Goal: Complete application form: Complete application form

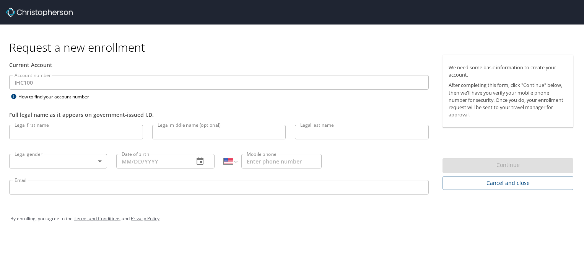
select select "US"
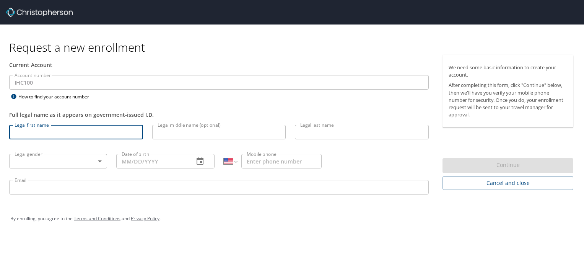
click at [54, 134] on input "Legal first name" at bounding box center [76, 132] width 134 height 15
type input "Whitney"
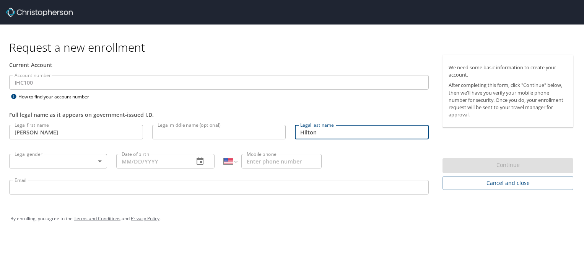
type input "Hilton"
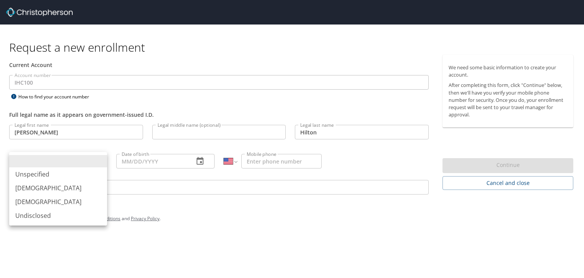
click at [96, 164] on body "Request a new enrollment Current Account Account number IHC100 Account number H…" at bounding box center [292, 139] width 584 height 278
click at [33, 204] on li "Female" at bounding box center [58, 202] width 98 height 14
type input "Female"
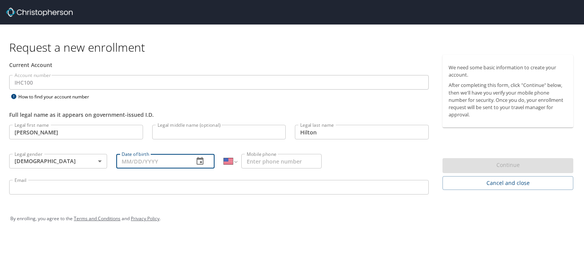
click at [135, 159] on input "Date of birth" at bounding box center [151, 161] width 71 height 15
type input "05/01/1990"
click at [253, 161] on input "Mobile phone" at bounding box center [281, 161] width 80 height 15
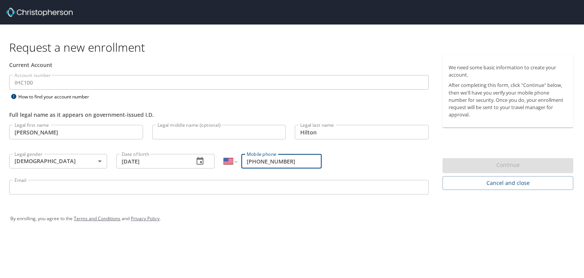
type input "(801) 388-5152"
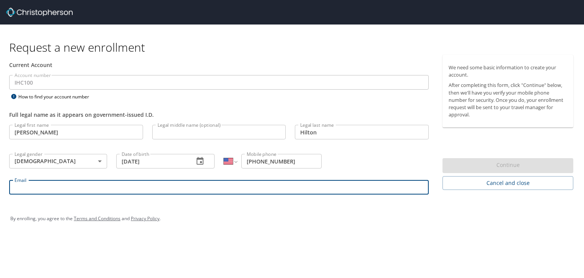
click at [179, 192] on input "Email" at bounding box center [219, 187] width 420 height 15
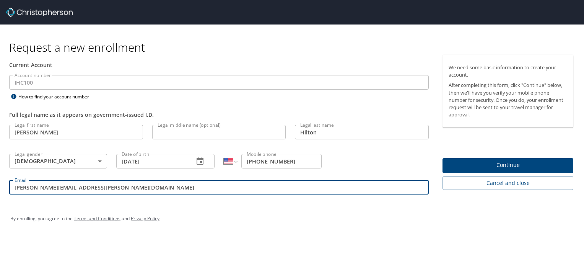
type input "whitney.hilton@imail.org"
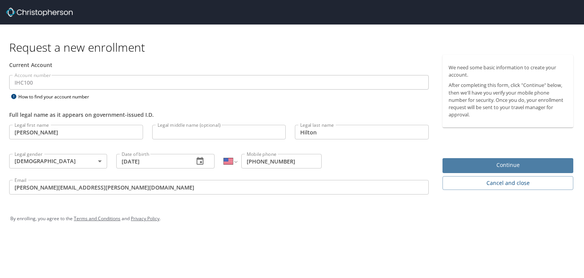
click at [527, 166] on span "Continue" at bounding box center [508, 165] width 119 height 10
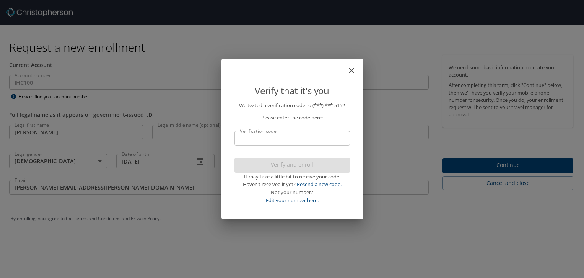
click at [293, 134] on input "Verification code" at bounding box center [293, 138] width 116 height 15
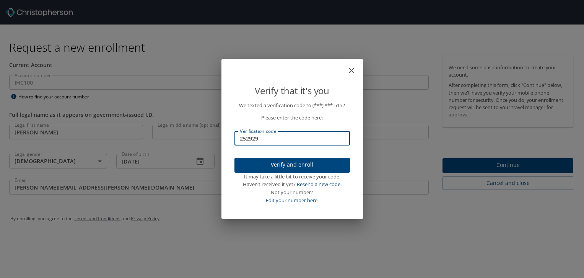
type input "252929"
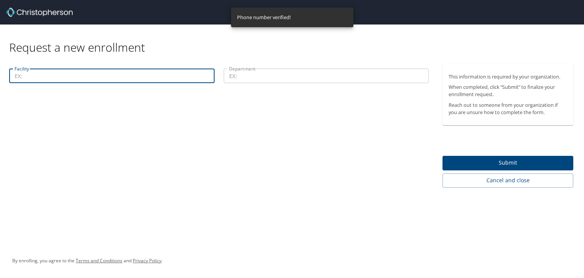
click at [90, 75] on input "Facility" at bounding box center [111, 75] width 205 height 15
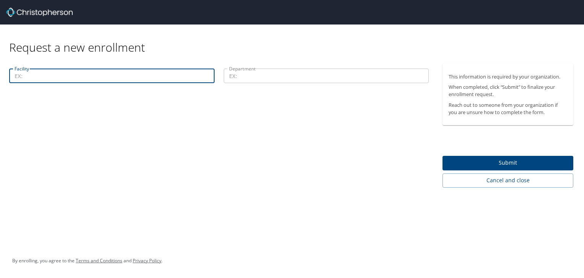
click at [62, 69] on input "Facility" at bounding box center [111, 75] width 205 height 15
click at [23, 78] on input "Facility" at bounding box center [111, 75] width 205 height 15
type input "McKay Dee Hospital"
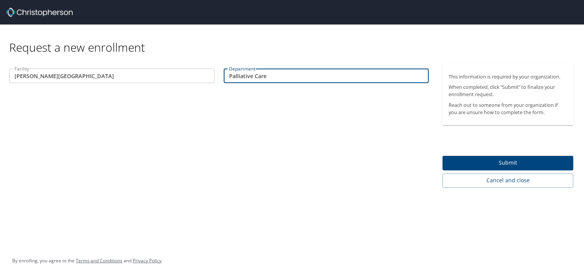
type input "Palliative Care"
click at [525, 165] on span "Submit" at bounding box center [508, 163] width 119 height 10
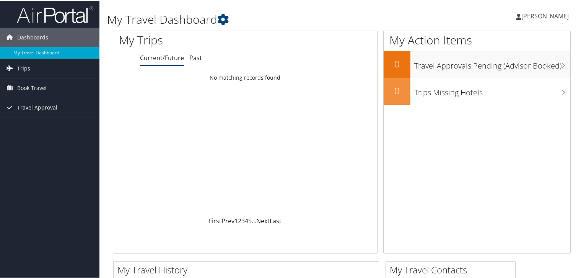
click at [42, 67] on link "Trips" at bounding box center [49, 67] width 99 height 19
click at [31, 124] on span "Book Travel" at bounding box center [31, 121] width 29 height 19
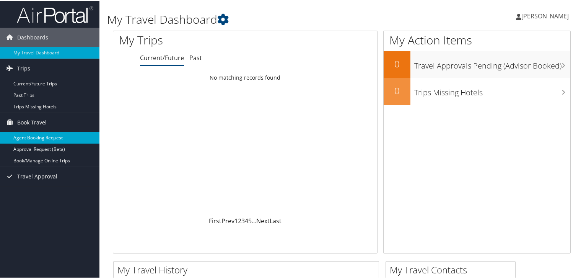
click at [32, 136] on link "Agent Booking Request" at bounding box center [49, 136] width 99 height 11
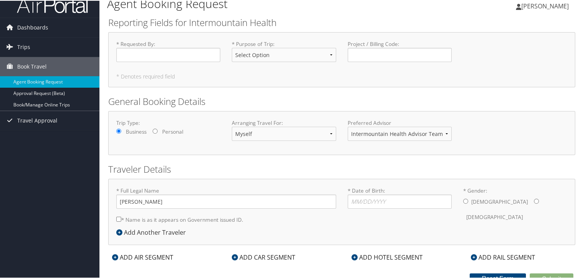
scroll to position [16, 0]
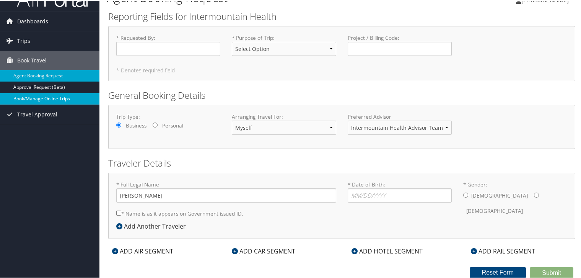
click at [51, 94] on link "Book/Manage Online Trips" at bounding box center [49, 97] width 99 height 11
